Goal: Complete application form

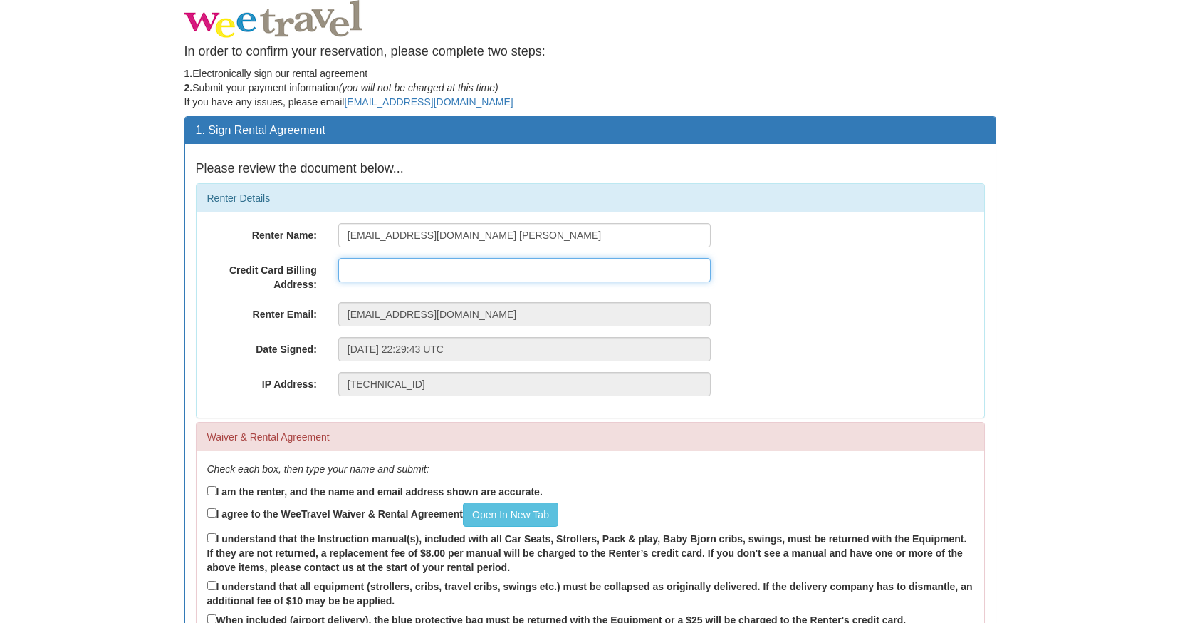
click at [393, 273] on input "text" at bounding box center [524, 270] width 373 height 24
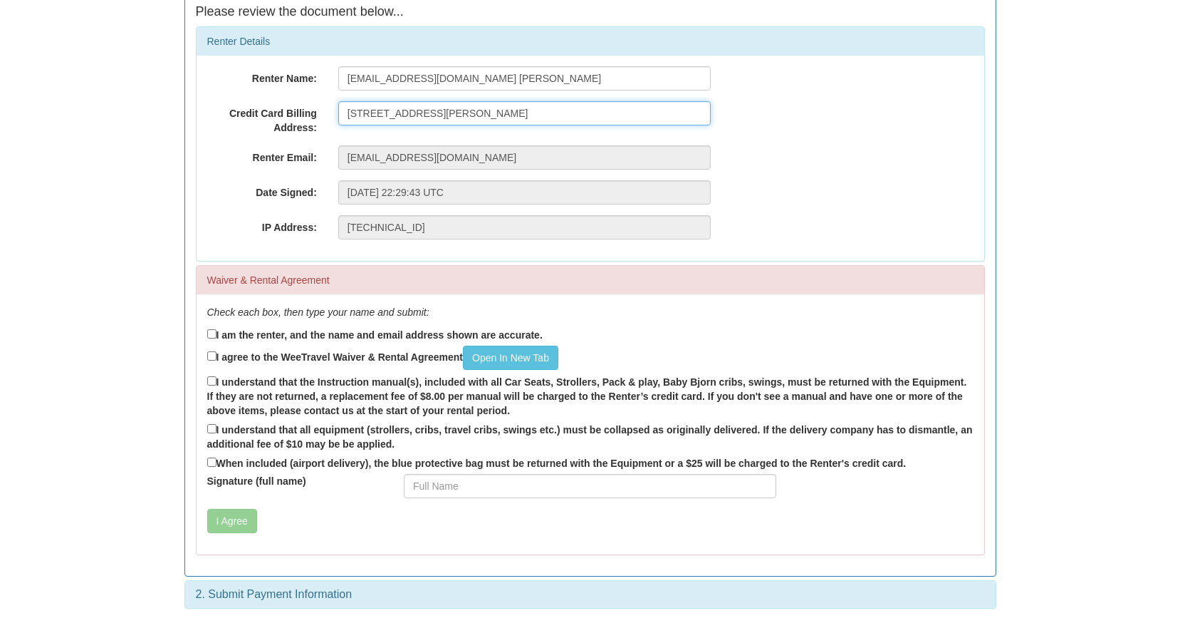
type input "[STREET_ADDRESS][PERSON_NAME]"
click at [210, 334] on input "I am the renter, and the name and email address shown are accurate." at bounding box center [211, 333] width 9 height 9
checkbox input "true"
click at [211, 352] on input "I agree to the WeeTravel Waiver & Rental Agreement Open In [GEOGRAPHIC_DATA]" at bounding box center [211, 355] width 9 height 9
checkbox input "true"
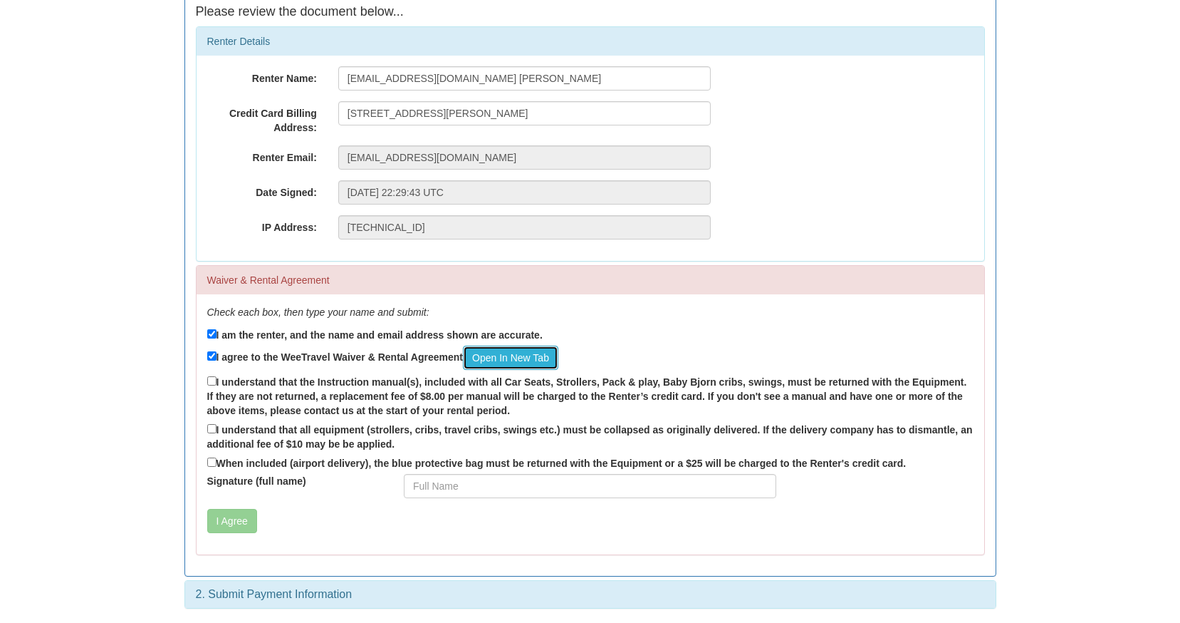
click at [549, 353] on link "Open In New Tab" at bounding box center [510, 357] width 95 height 24
click at [213, 378] on input "I understand that the Instruction manual(s), included with all Car Seats, Strol…" at bounding box center [211, 380] width 9 height 9
checkbox input "true"
click at [212, 425] on input "I understand that all equipment (strollers, cribs, travel cribs, swings etc.) m…" at bounding box center [211, 428] width 9 height 9
checkbox input "true"
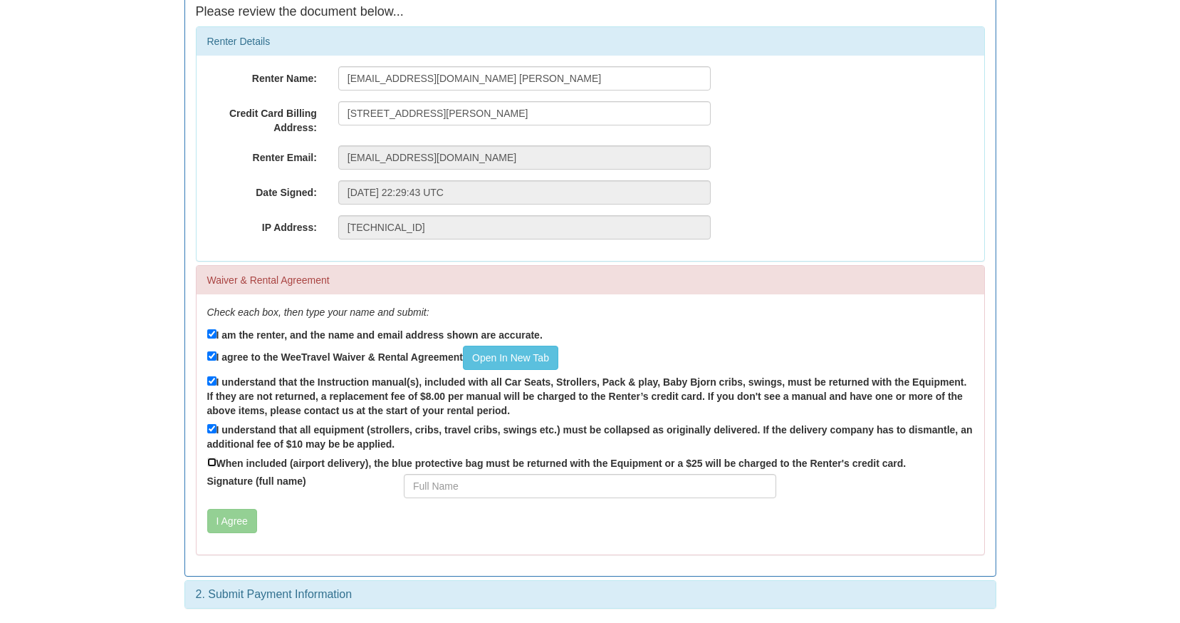
drag, startPoint x: 211, startPoint y: 460, endPoint x: 295, endPoint y: 474, distance: 85.1
click at [211, 460] on input "When included (airport delivery), the blue protective bag must be returned with…" at bounding box center [211, 461] width 9 height 9
checkbox input "true"
click at [446, 483] on input "Signature (full name)" at bounding box center [590, 486] width 373 height 24
type input "Youngrok [PERSON_NAME]"
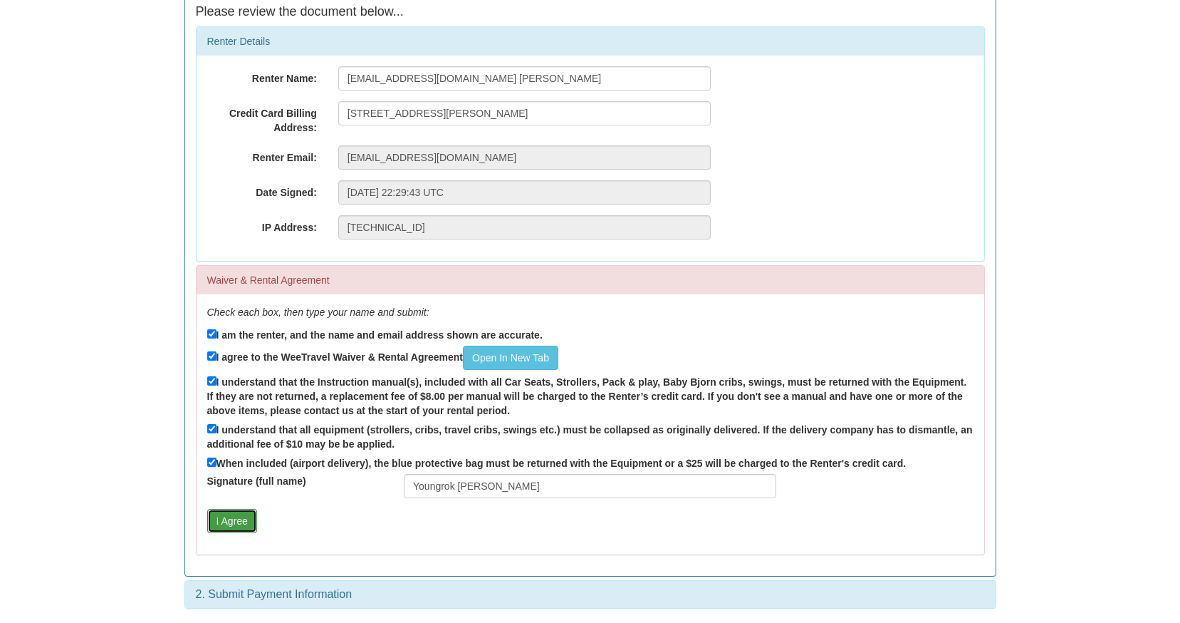
click at [241, 525] on button "I Agree" at bounding box center [232, 521] width 50 height 24
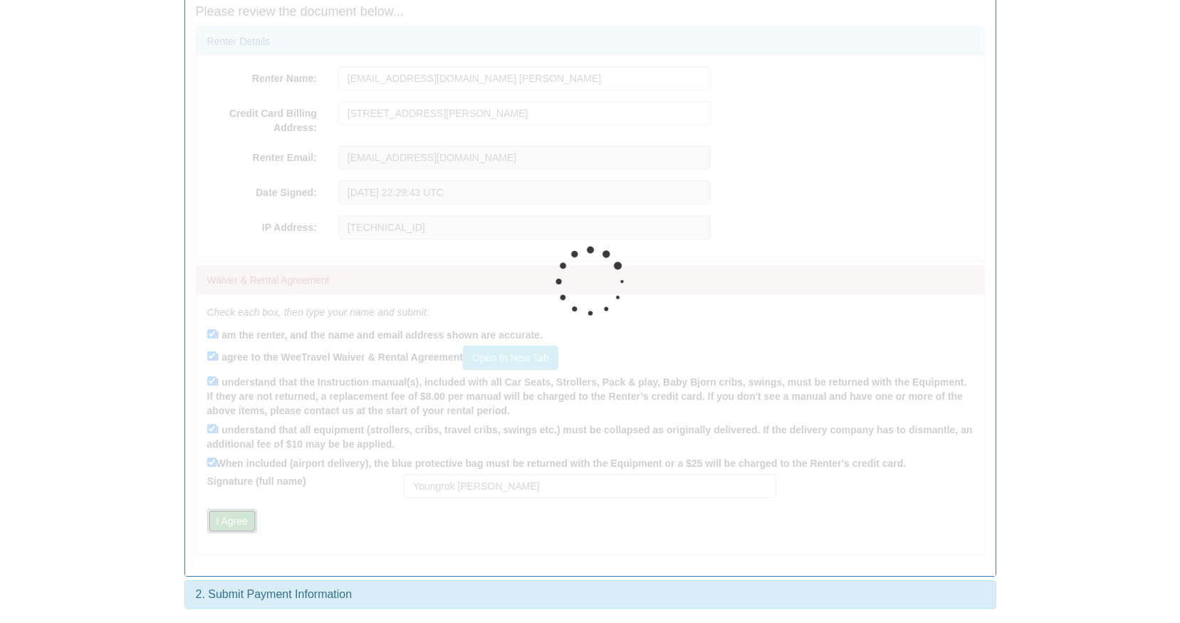
scroll to position [0, 0]
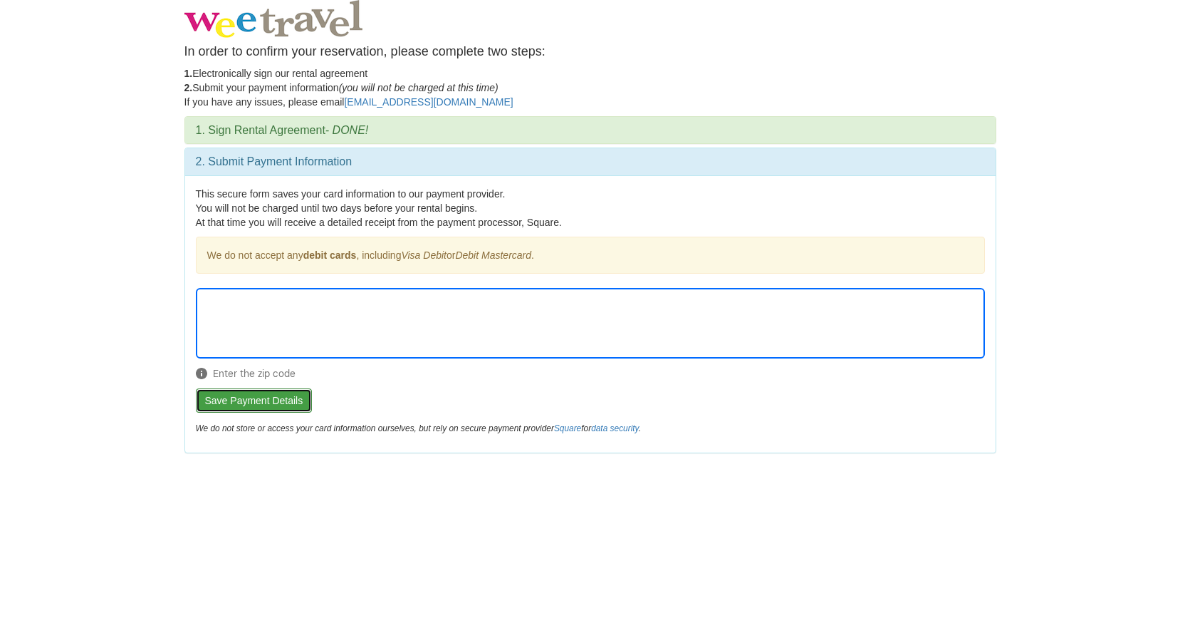
click at [262, 403] on button "Save Payment Details" at bounding box center [254, 400] width 117 height 24
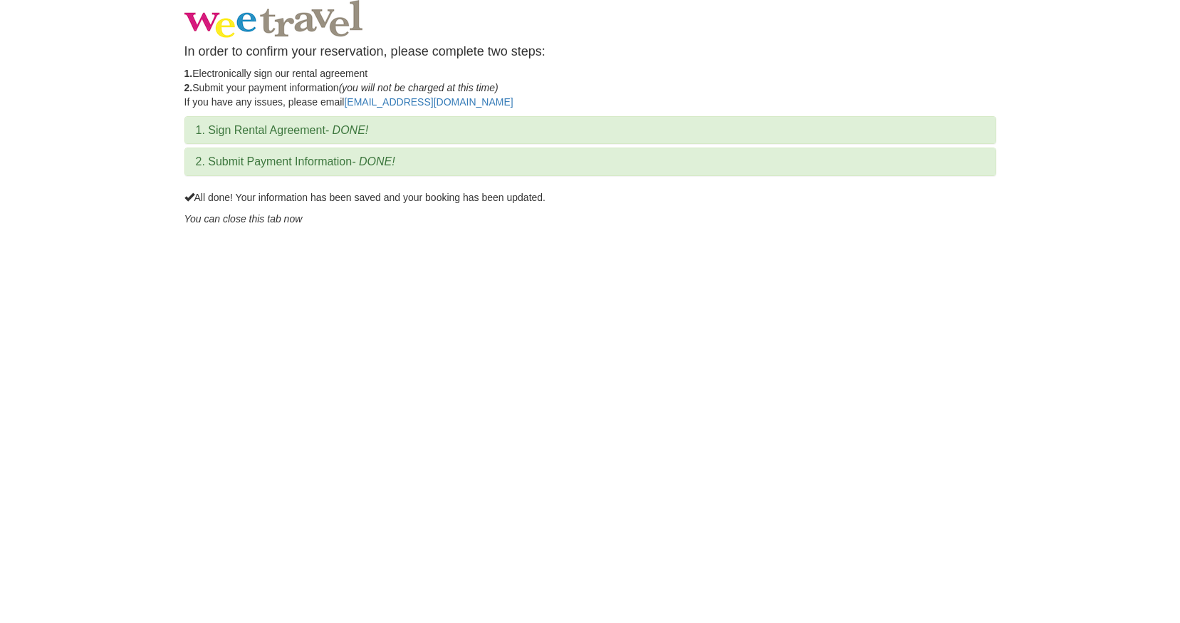
click at [326, 127] on h3 "1. Sign Rental Agreement - DONE!" at bounding box center [590, 130] width 789 height 13
